Goal: Task Accomplishment & Management: Use online tool/utility

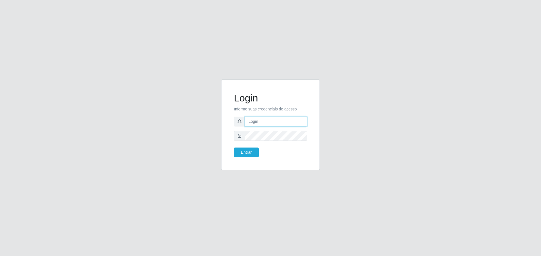
type input "[EMAIL_ADDRESS][DOMAIN_NAME]"
click at [250, 149] on button "Entrar" at bounding box center [246, 153] width 25 height 10
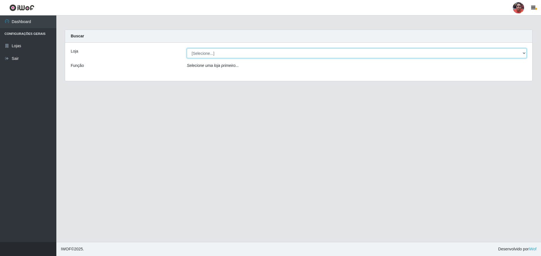
click at [259, 54] on select "[Selecione...] Mar Vermelho - Loja 05" at bounding box center [357, 53] width 340 height 10
select select "252"
click at [187, 48] on select "[Selecione...] Mar Vermelho - Loja 05" at bounding box center [357, 53] width 340 height 10
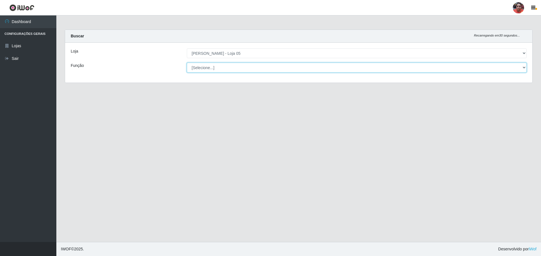
click at [248, 66] on select "[Selecione...] ASG ASG + ASG ++ Auxiliar de Depósito Auxiliar de Depósito + Aux…" at bounding box center [357, 68] width 340 height 10
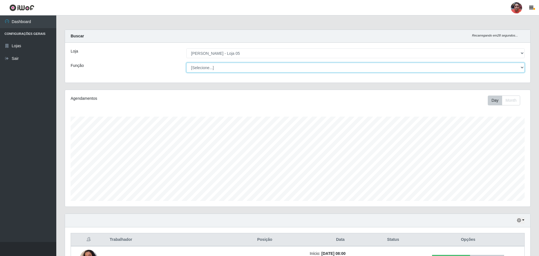
select select "22"
click at [186, 63] on select "[Selecione...] ASG ASG + ASG ++ Auxiliar de Depósito Auxiliar de Depósito + Aux…" at bounding box center [355, 68] width 338 height 10
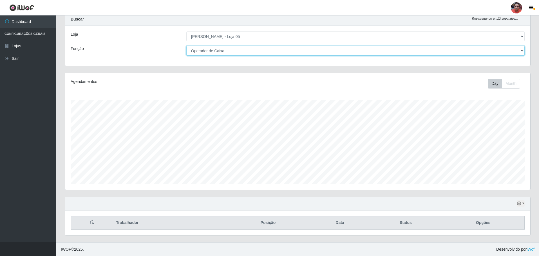
scroll to position [17, 0]
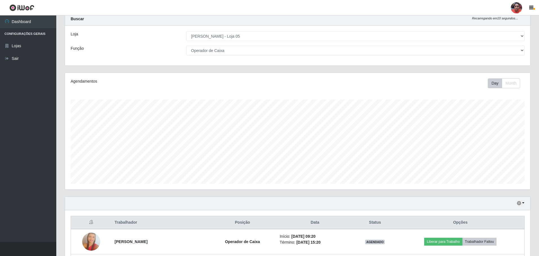
click at [526, 204] on div "Hoje 1 dia 3 dias 1 Semana Não encerrados" at bounding box center [297, 204] width 465 height 14
click at [524, 203] on button "button" at bounding box center [521, 203] width 8 height 6
click at [490, 170] on button "3 dias" at bounding box center [502, 171] width 44 height 12
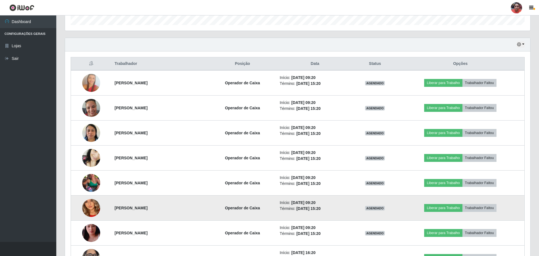
scroll to position [214, 0]
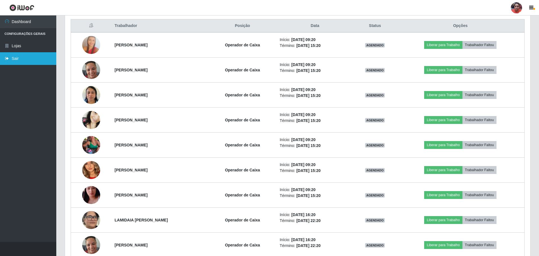
click at [12, 59] on link "Sair" at bounding box center [28, 58] width 56 height 13
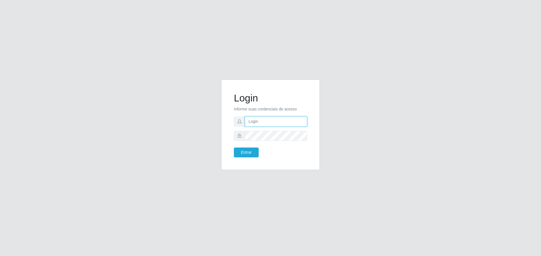
type input "[EMAIL_ADDRESS][DOMAIN_NAME]"
